Goal: Information Seeking & Learning: Learn about a topic

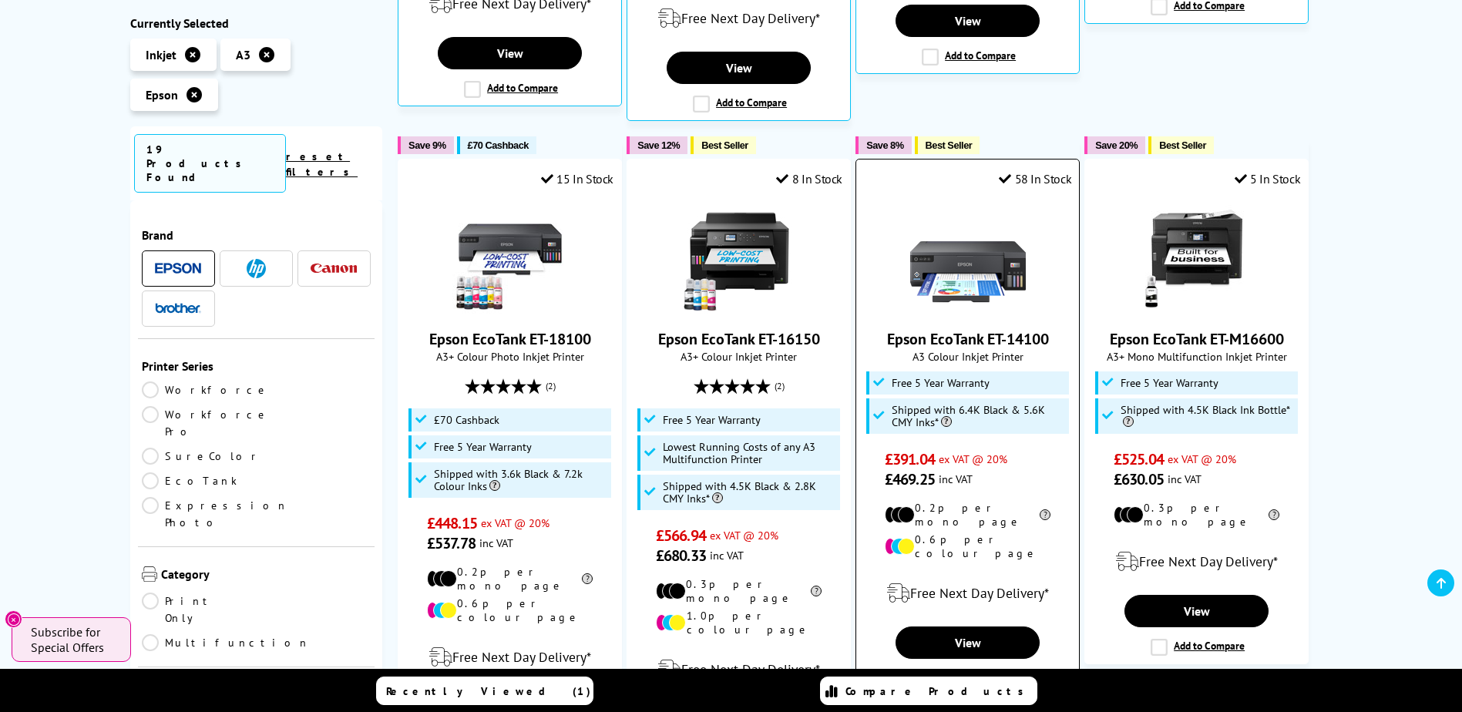
scroll to position [921, 0]
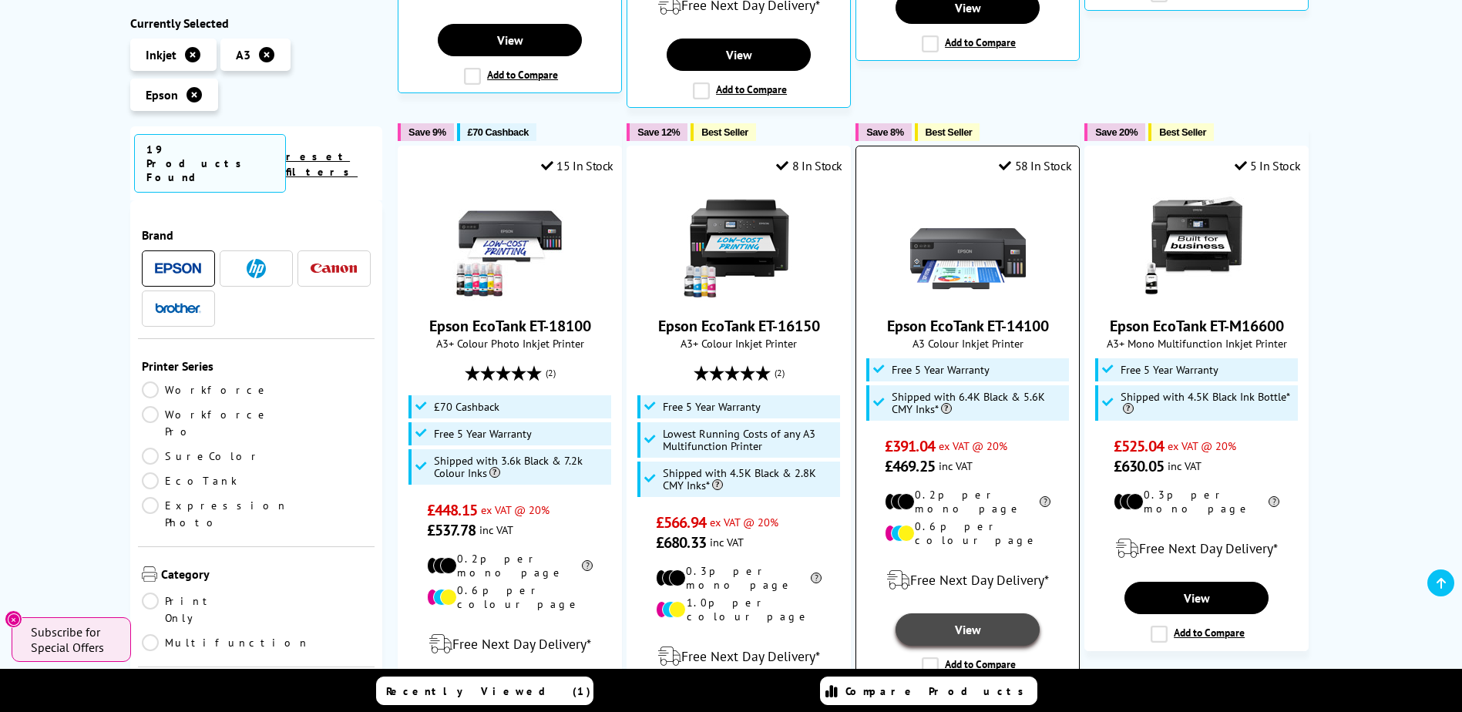
click at [984, 613] on link "View" at bounding box center [966, 629] width 143 height 32
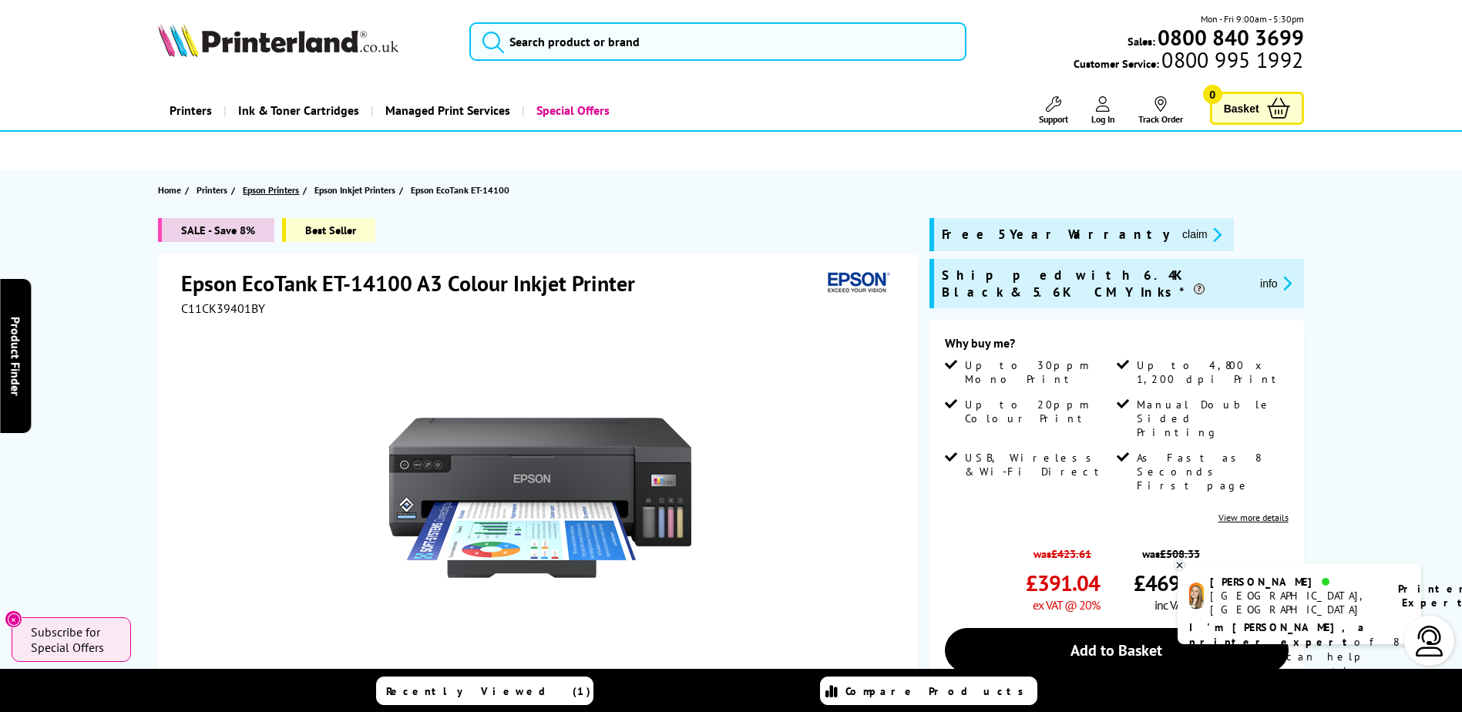
click at [268, 193] on span "Epson Printers" at bounding box center [271, 190] width 56 height 16
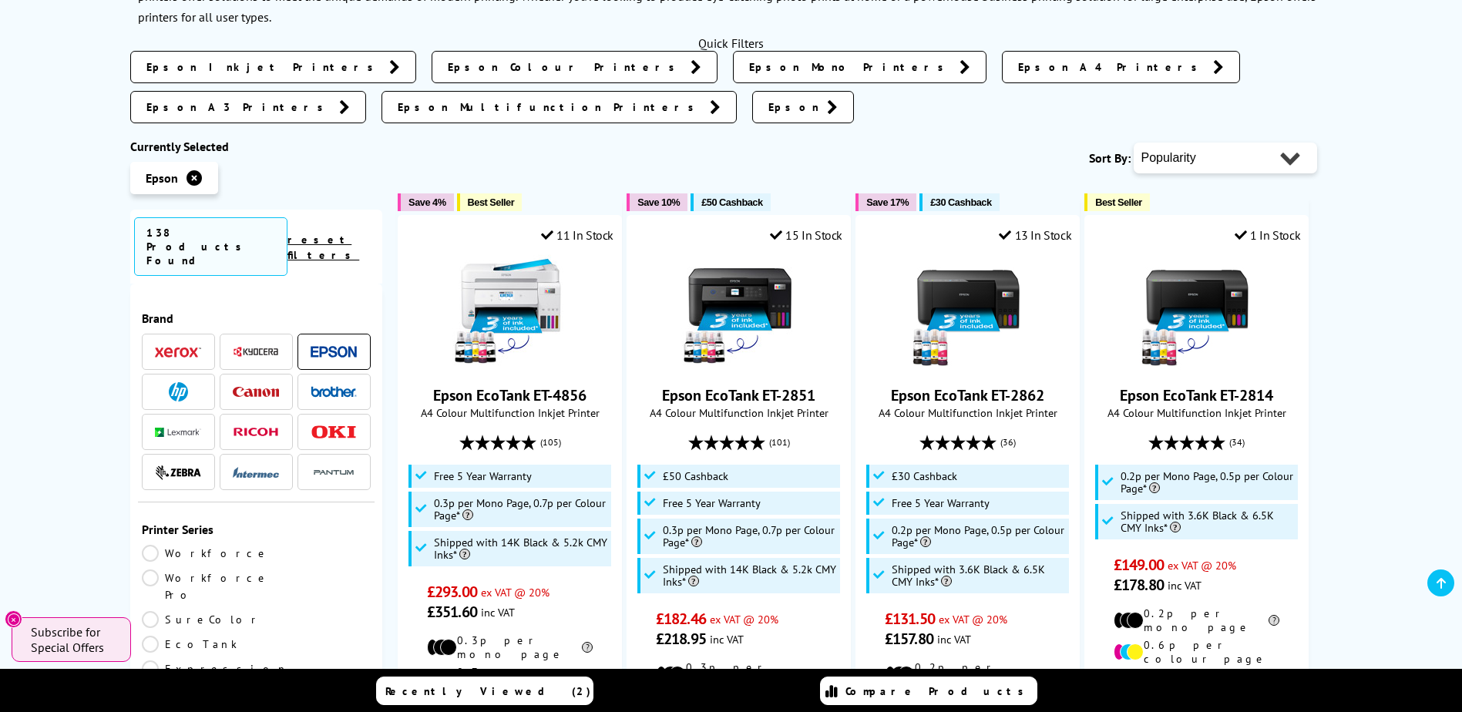
scroll to position [289, 0]
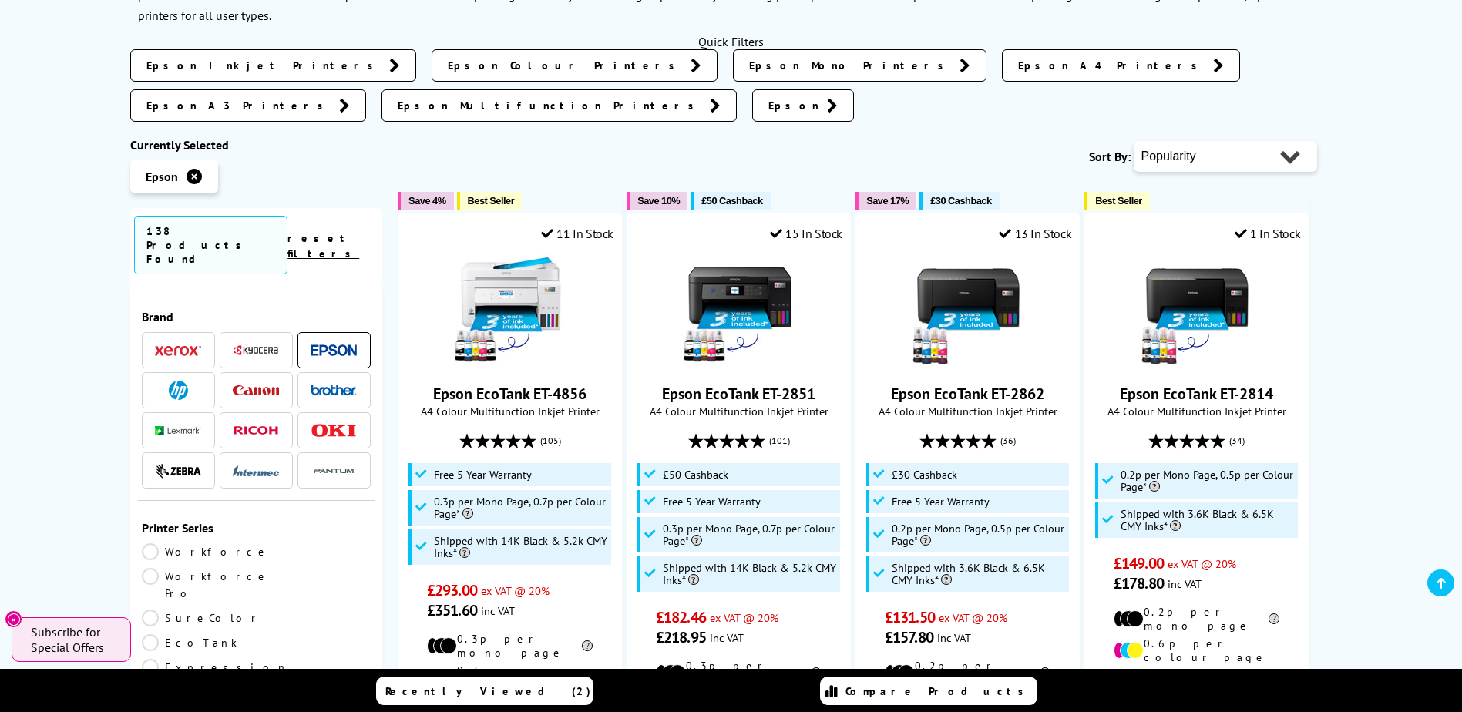
click at [350, 98] on icon at bounding box center [344, 105] width 11 height 15
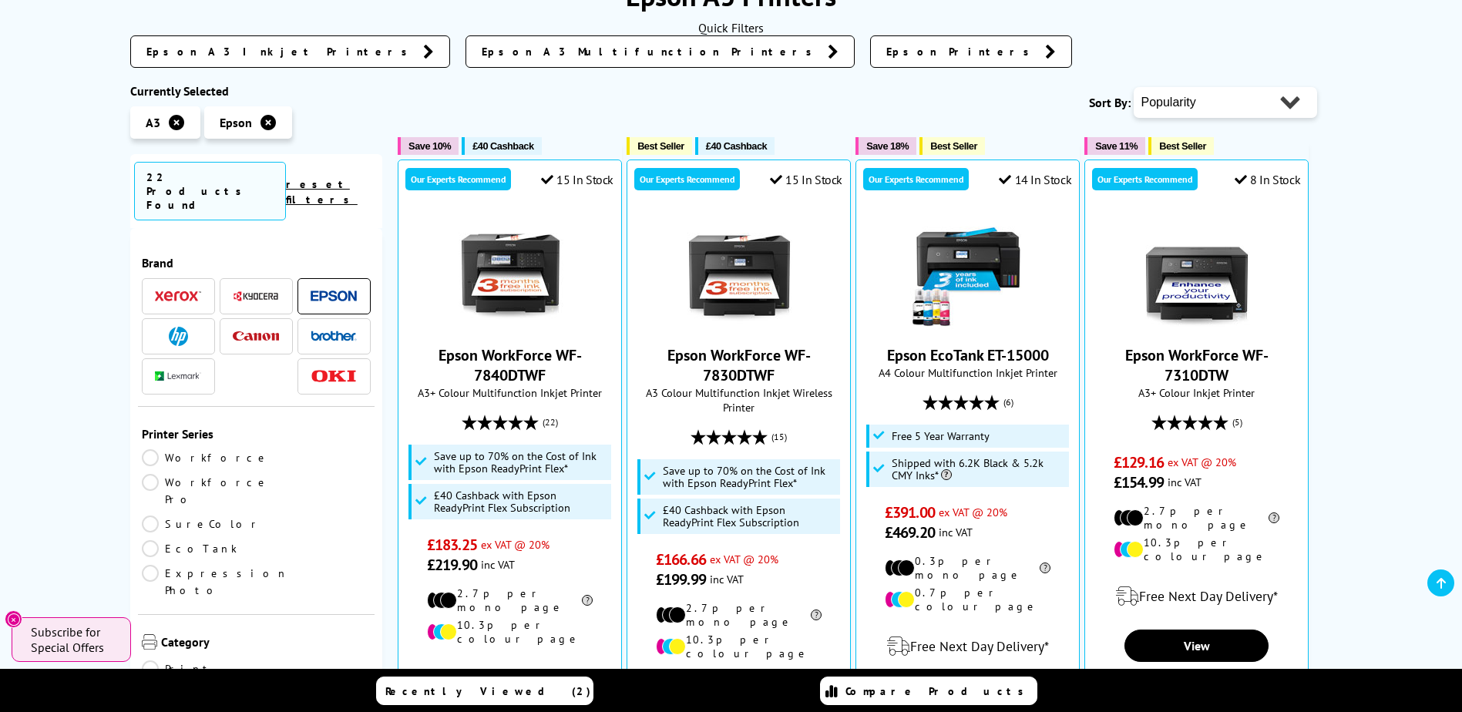
scroll to position [250, 0]
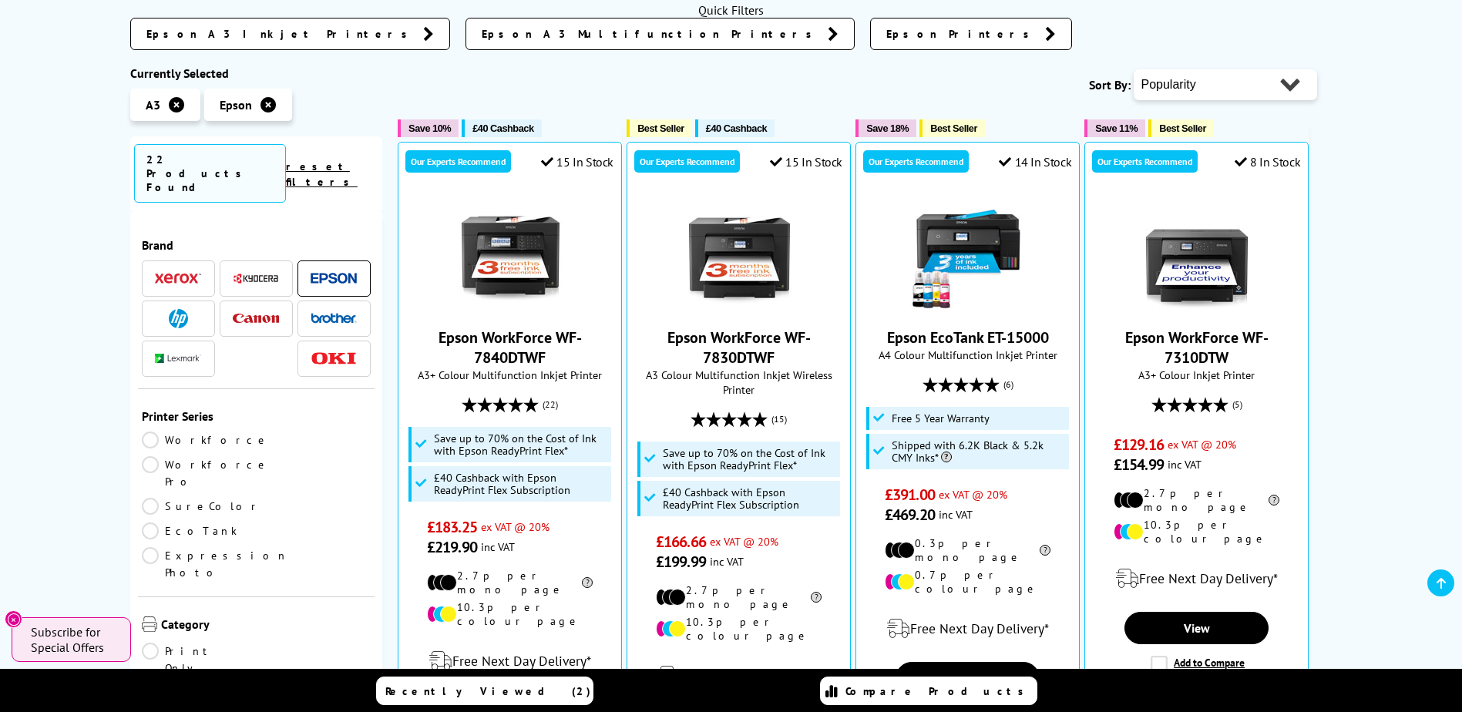
click at [482, 36] on span "Epson A3 Multifunction Printers" at bounding box center [651, 33] width 338 height 15
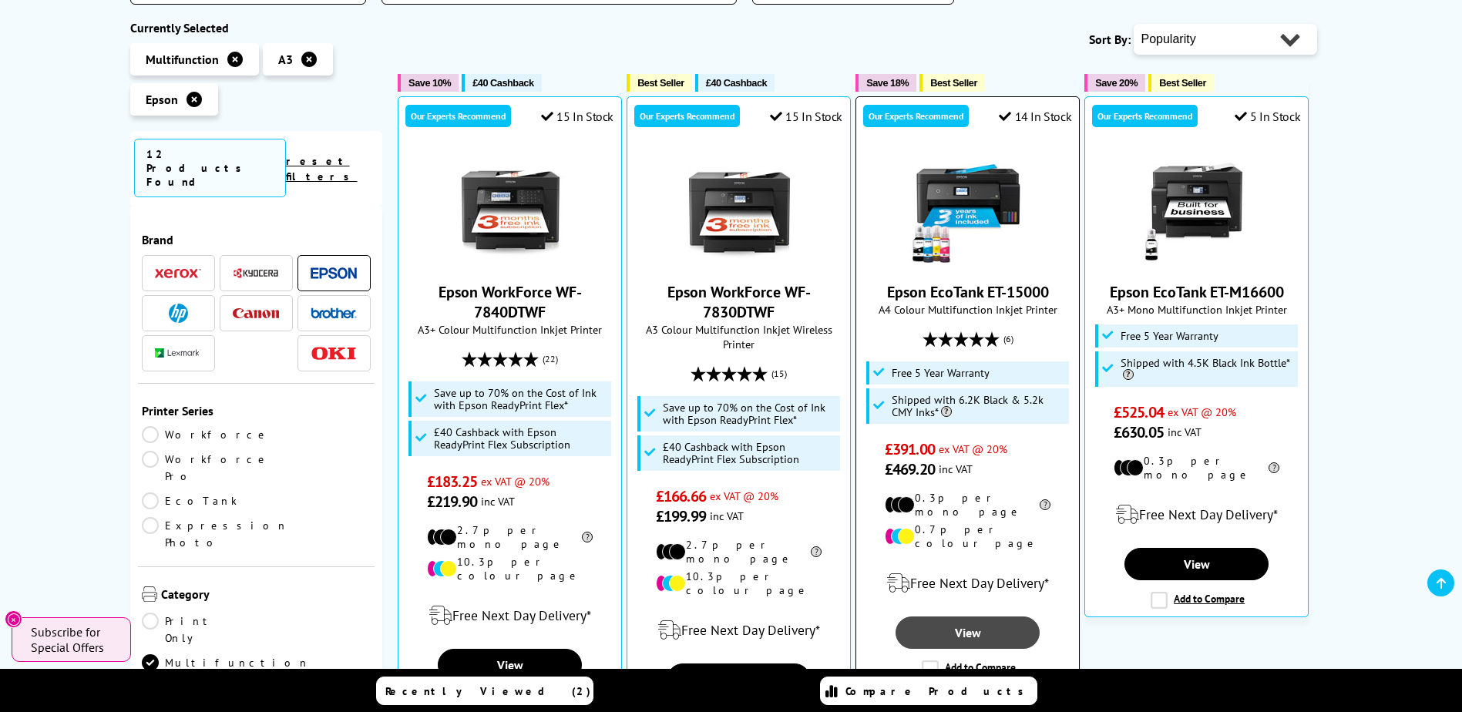
scroll to position [308, 0]
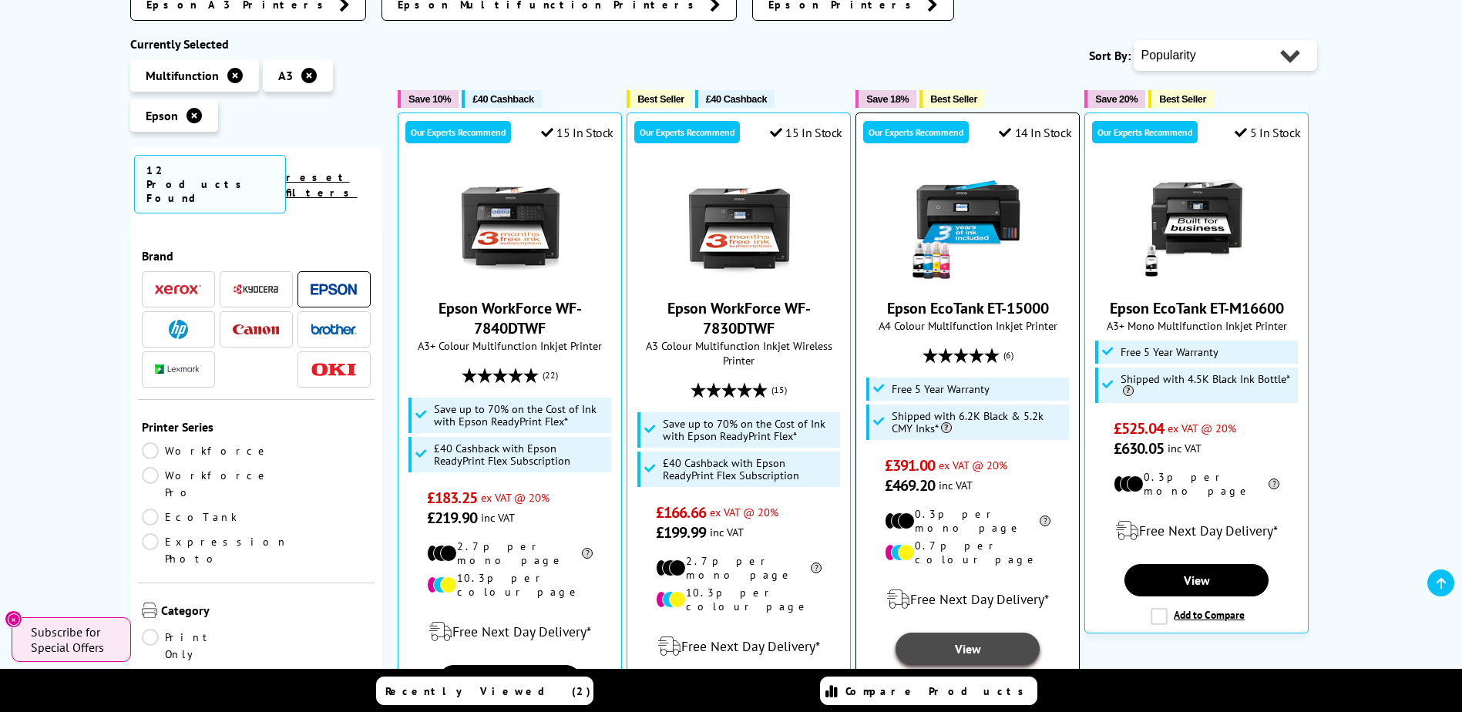
click at [969, 633] on link "View" at bounding box center [966, 649] width 143 height 32
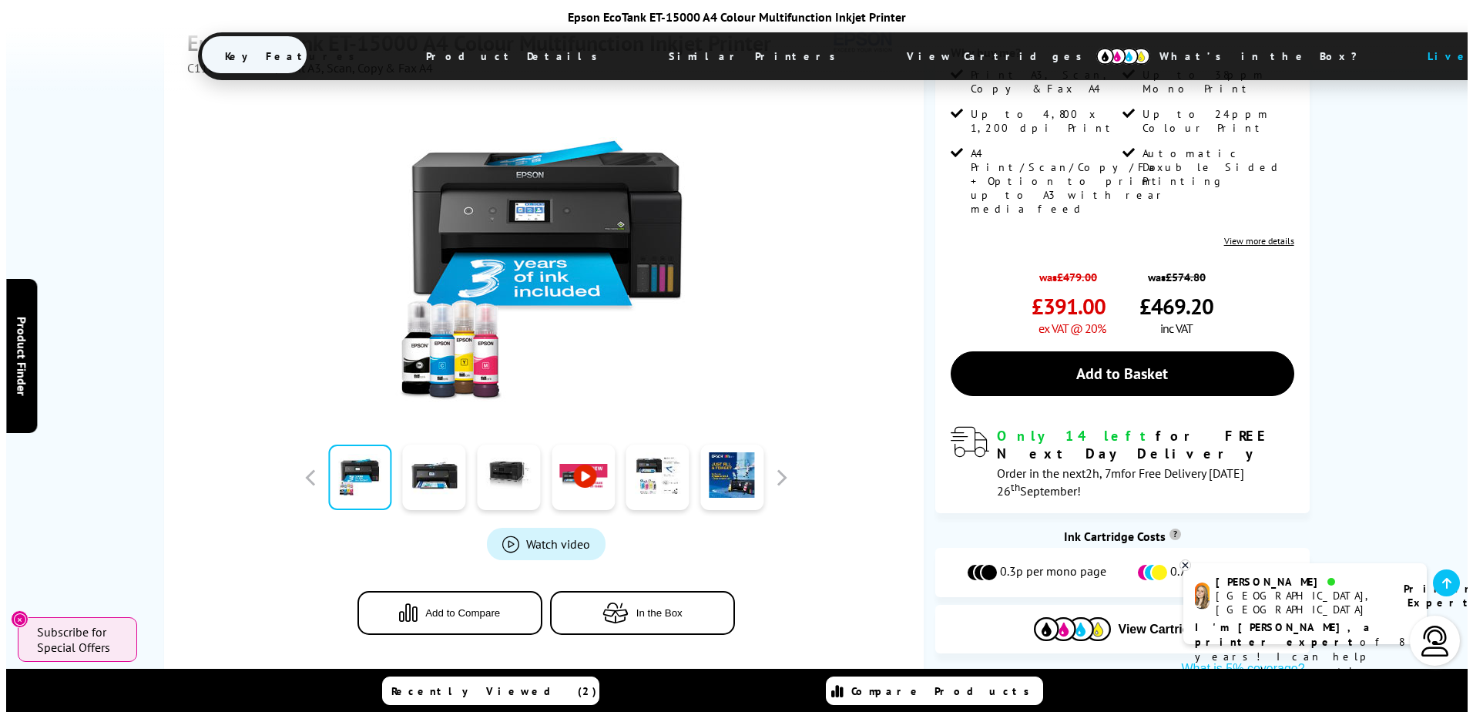
scroll to position [385, 0]
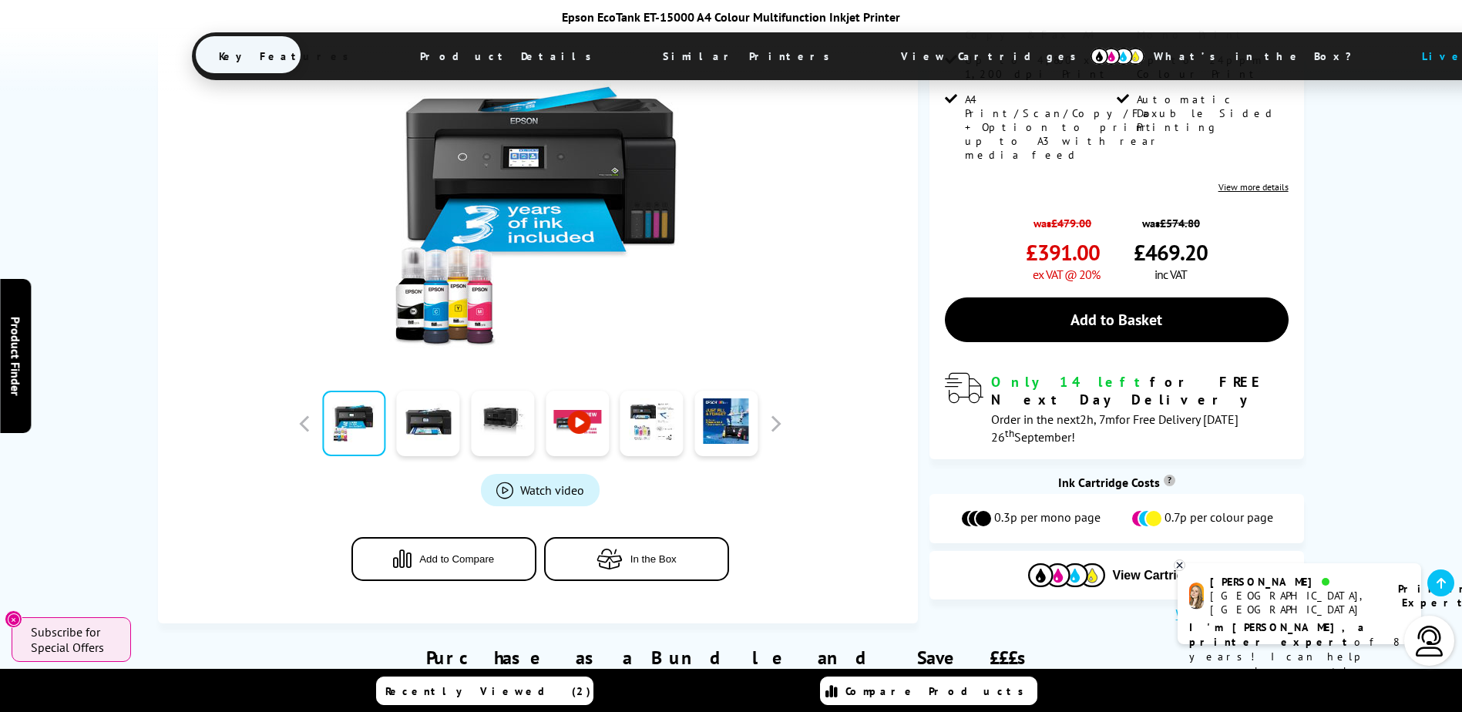
click at [562, 482] on span "Watch video" at bounding box center [552, 489] width 64 height 15
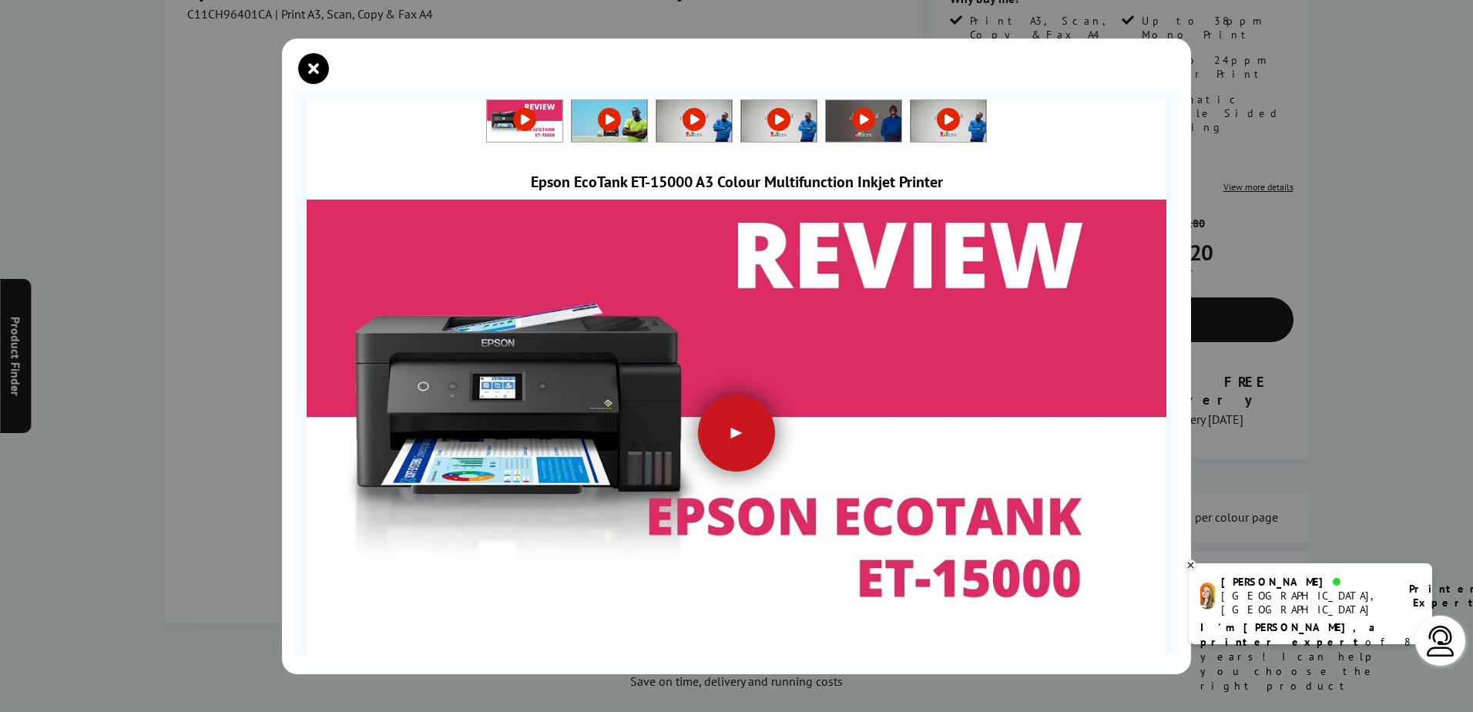
click at [730, 418] on div at bounding box center [736, 433] width 77 height 77
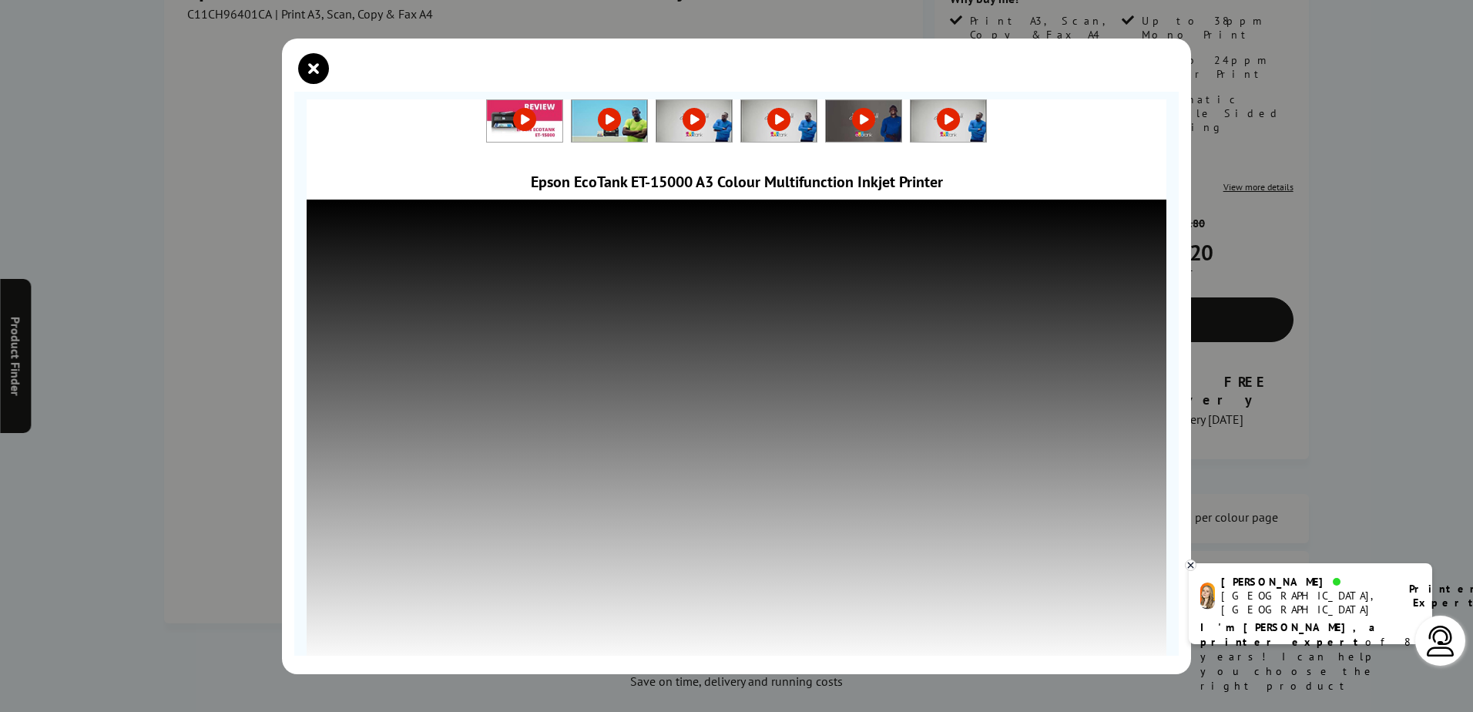
scroll to position [5, 0]
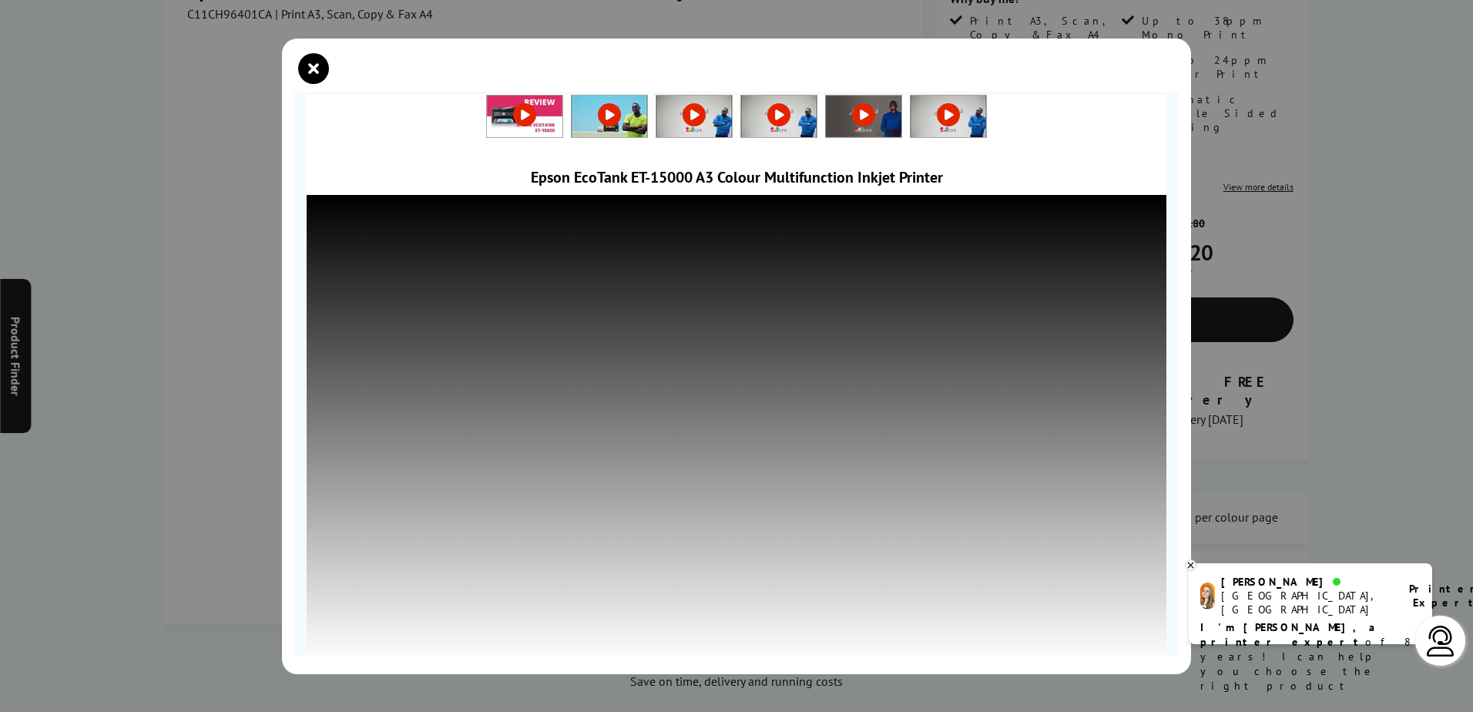
click at [1144, 690] on div at bounding box center [736, 356] width 1473 height 712
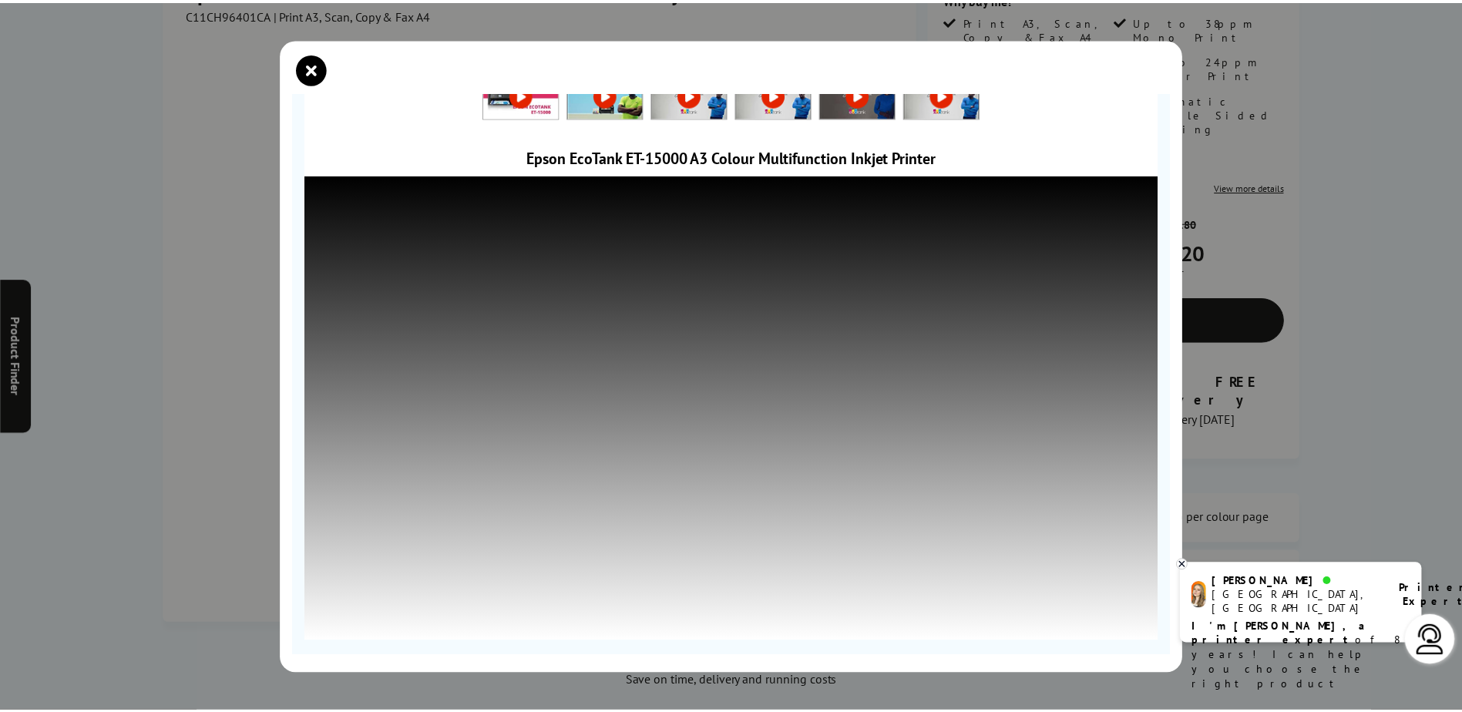
scroll to position [37, 0]
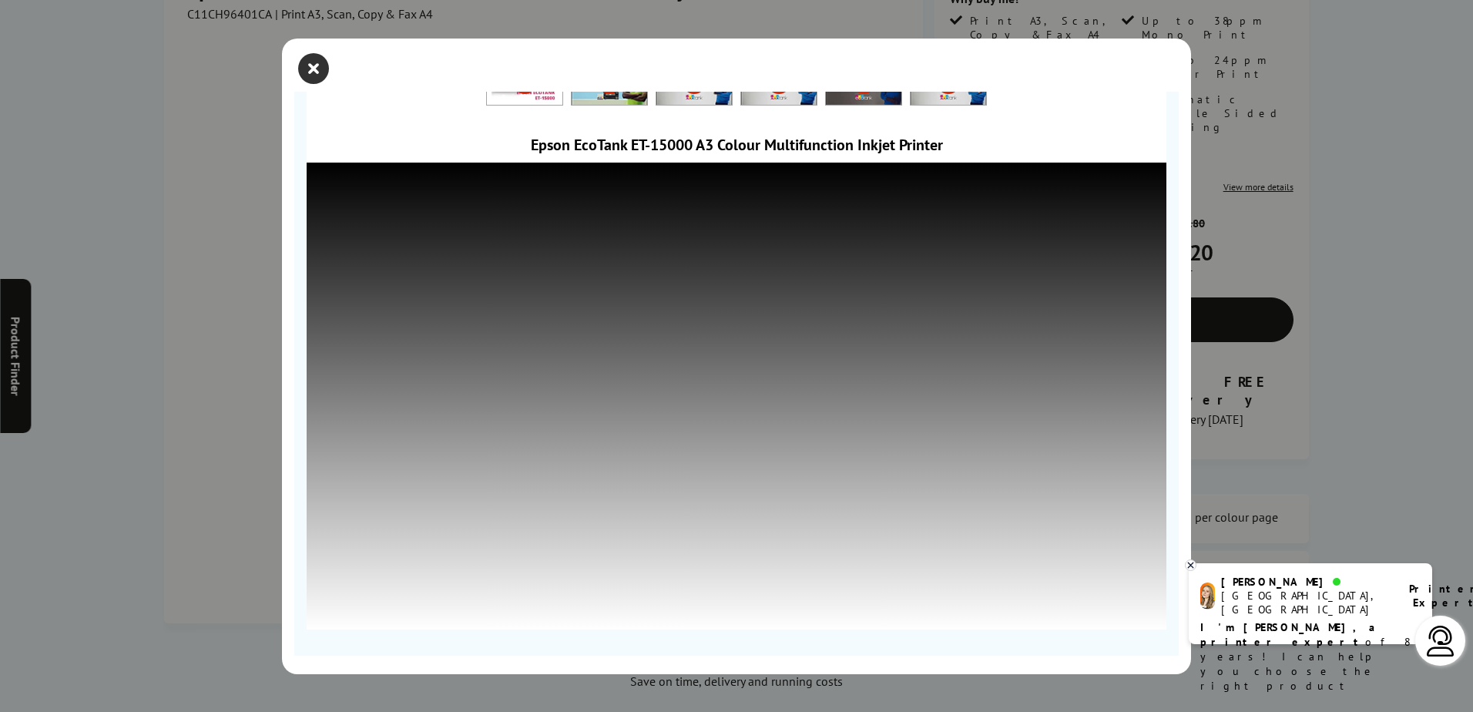
click at [317, 63] on icon "close modal" at bounding box center [313, 68] width 31 height 31
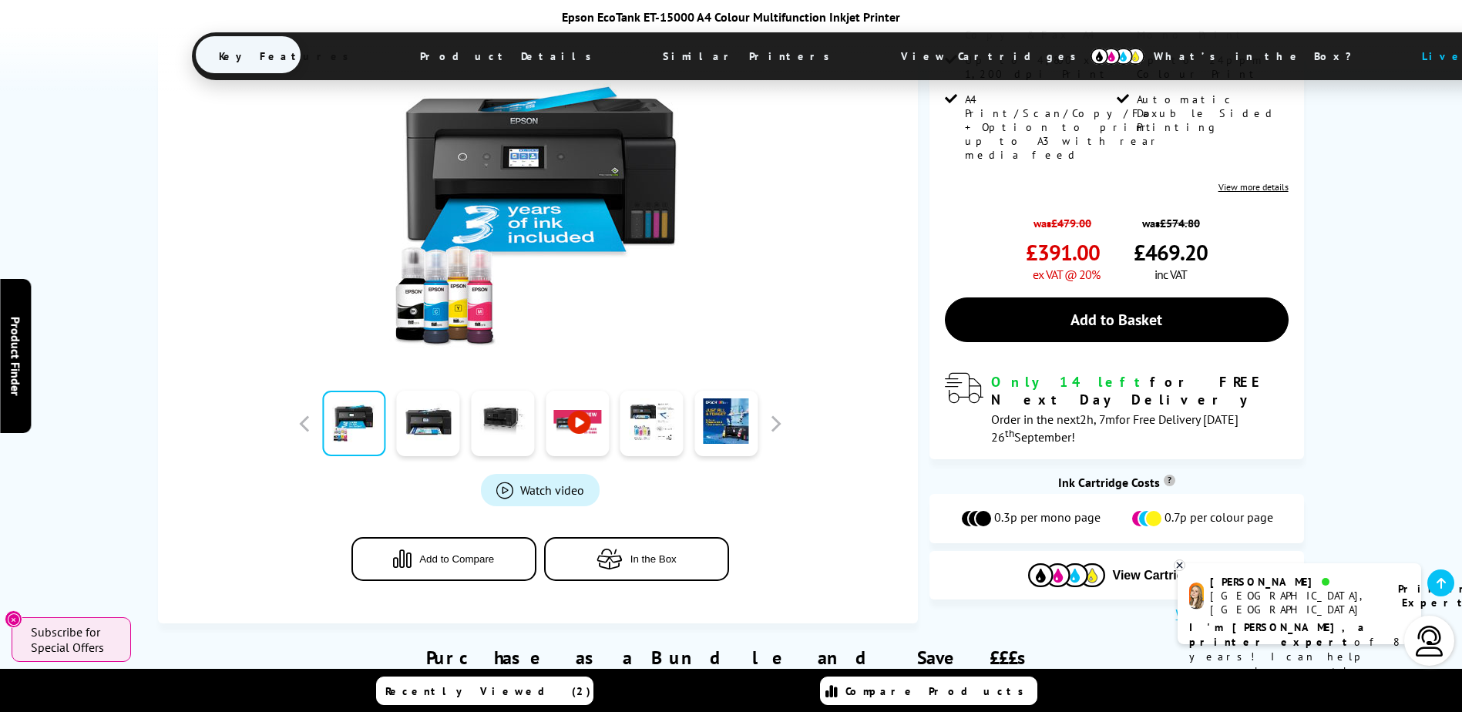
click at [844, 673] on div "Save on time, delivery and running costs" at bounding box center [730, 680] width 1107 height 15
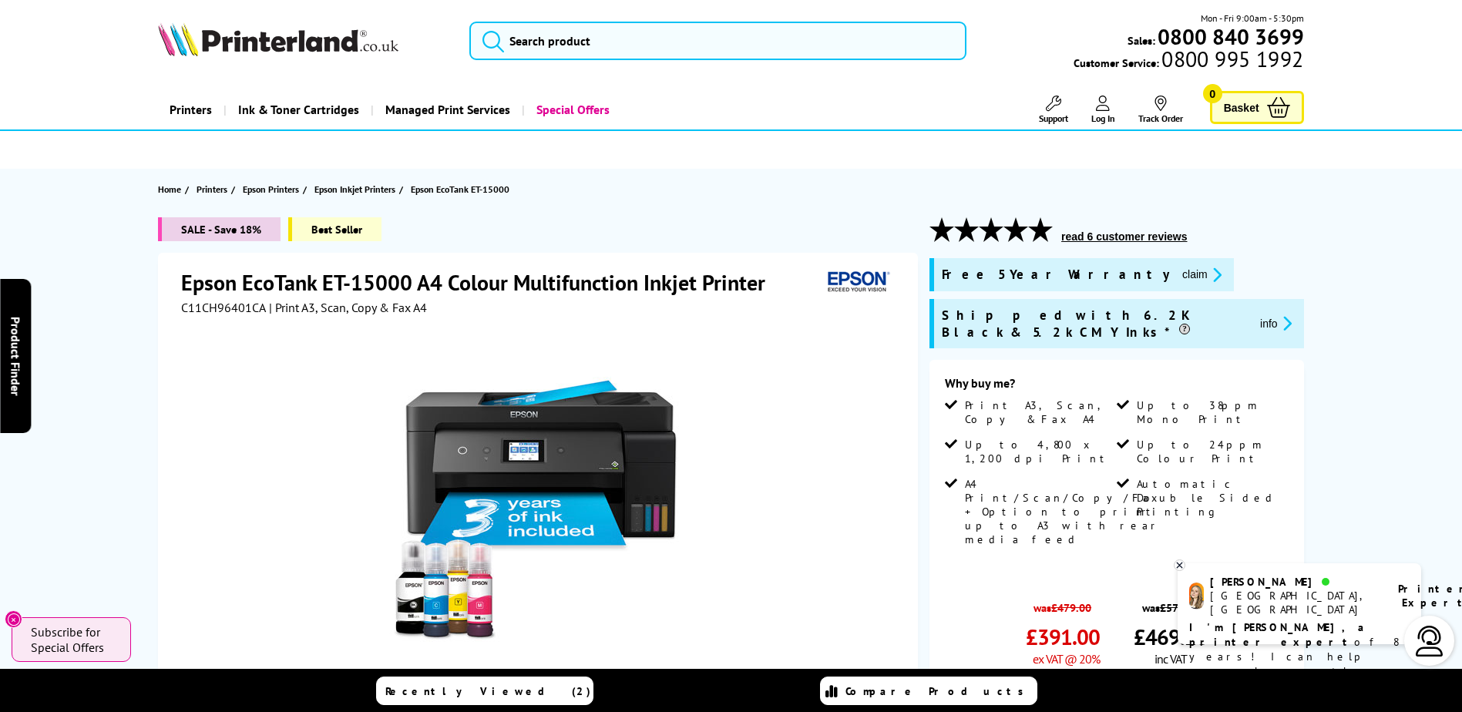
scroll to position [0, 0]
